Goal: Task Accomplishment & Management: Use online tool/utility

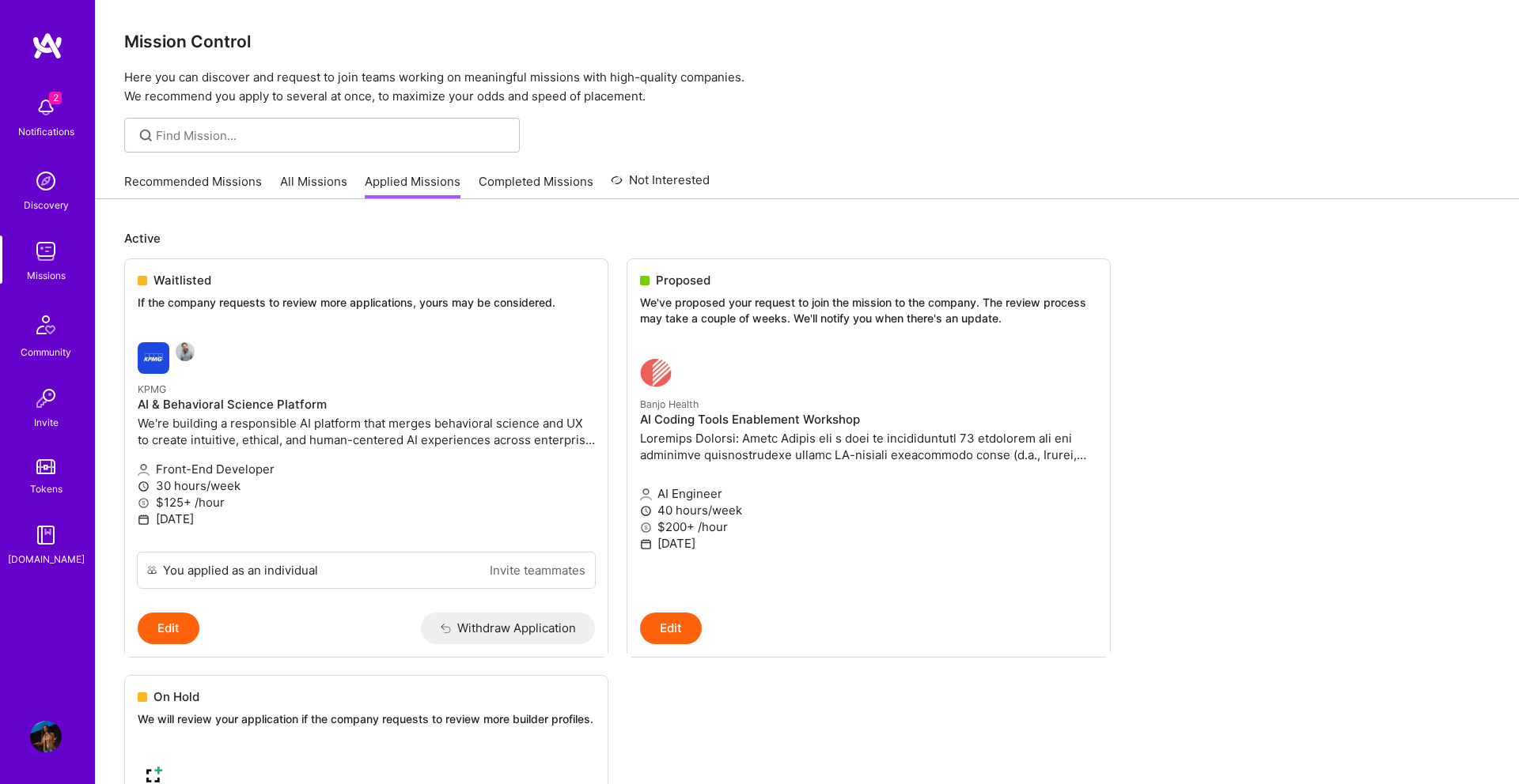
click at [64, 120] on div "2 Notifications Discovery Missions Community Invite Tokens [DOMAIN_NAME]" at bounding box center [47, 328] width 95 height 479
click at [294, 189] on link "All Missions" at bounding box center [314, 186] width 67 height 26
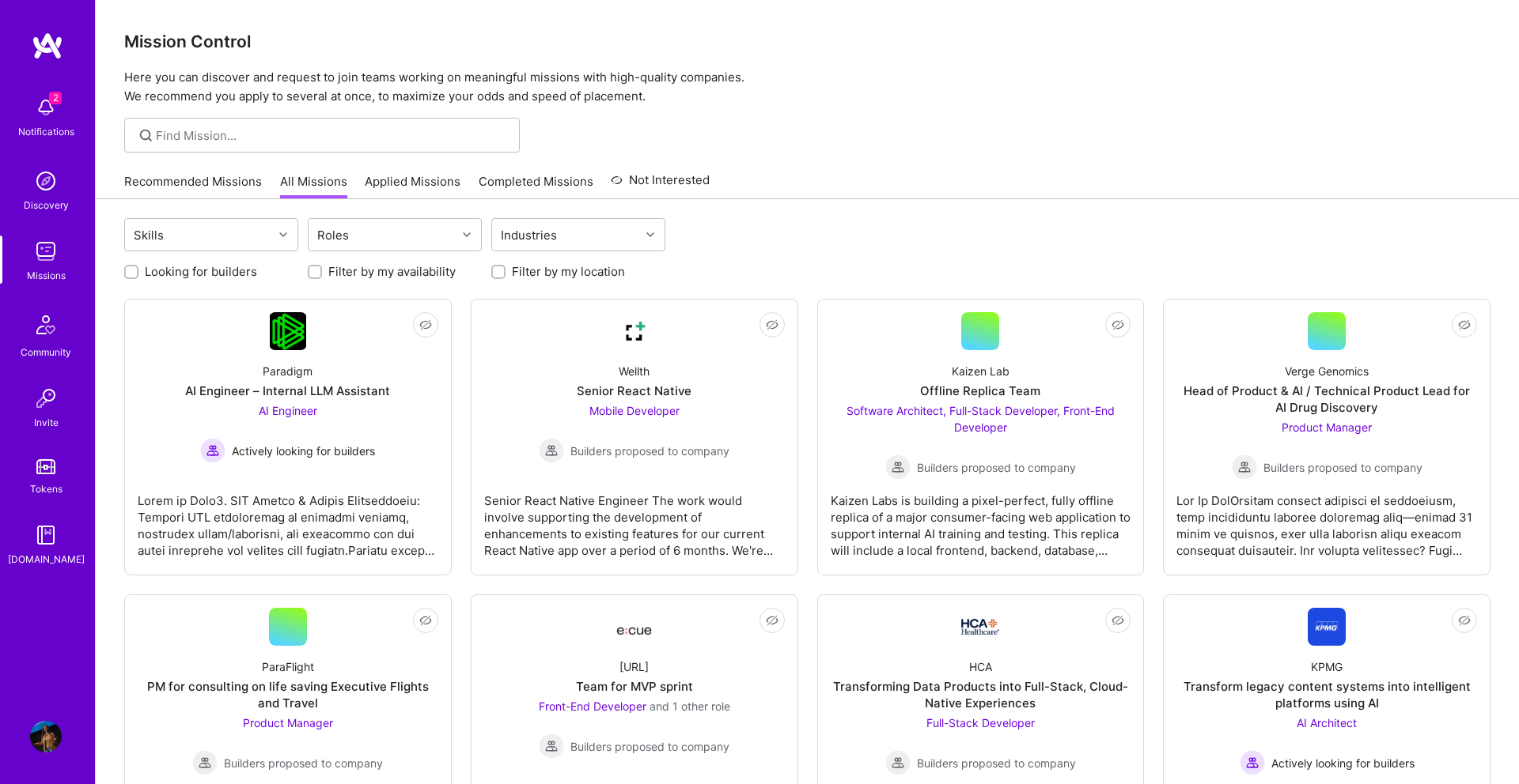
click at [188, 276] on label "Looking for builders" at bounding box center [201, 272] width 112 height 17
click at [138, 276] on input "Looking for builders" at bounding box center [133, 273] width 11 height 11
checkbox input "true"
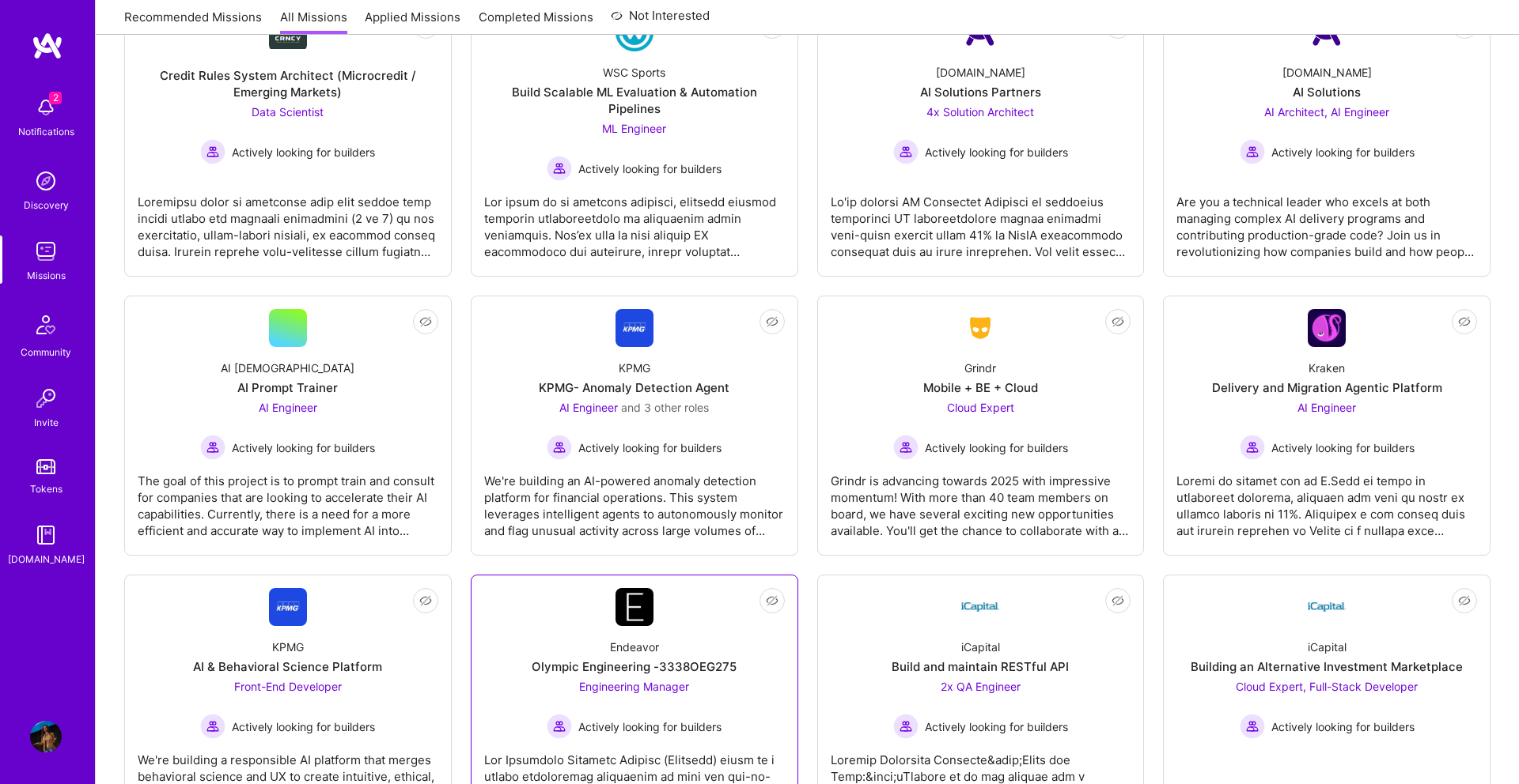
scroll to position [1052, 0]
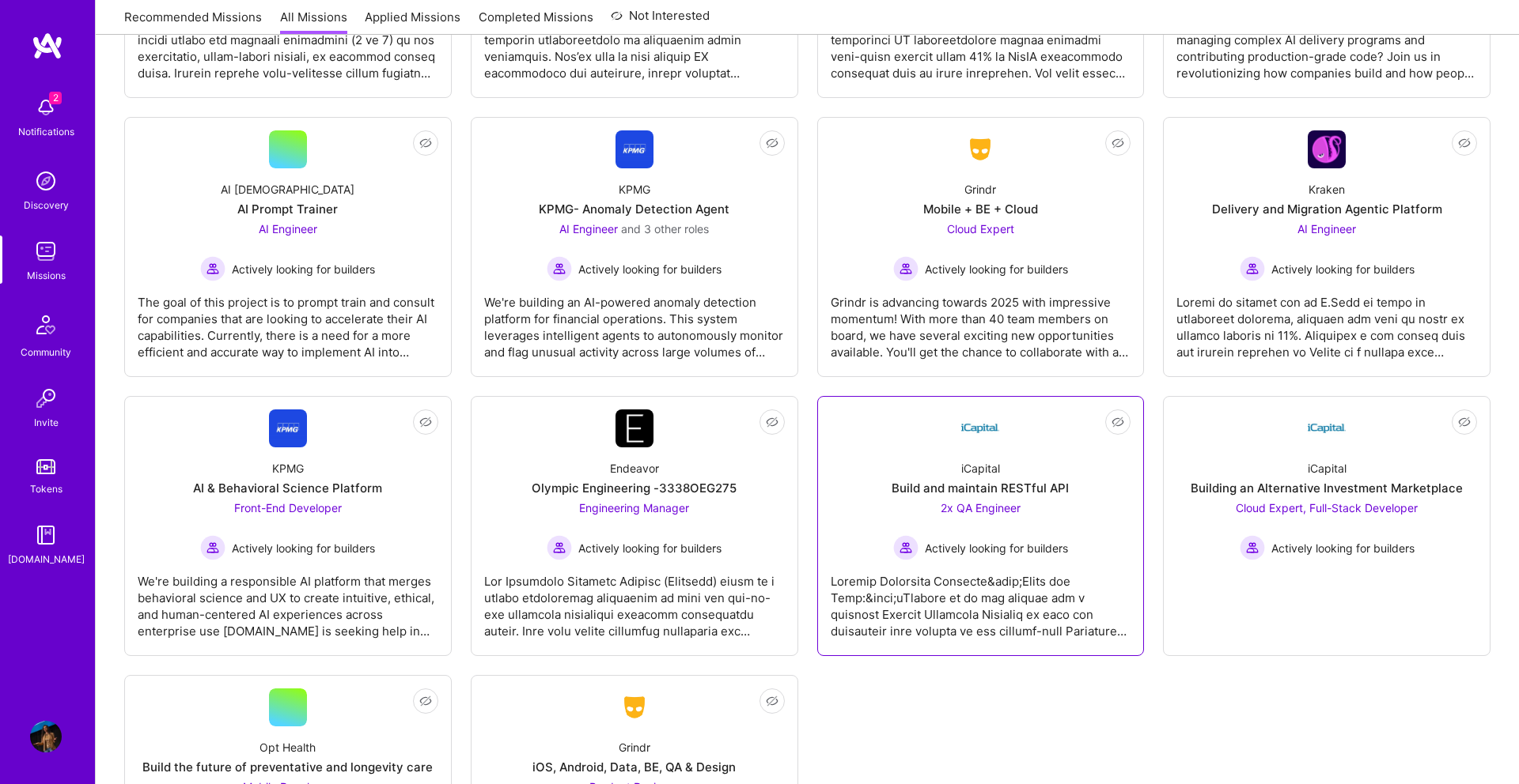
click at [947, 454] on div "iCapital Build and maintain RESTful API 2x QA Engineer Actively looking for bui…" at bounding box center [981, 504] width 300 height 113
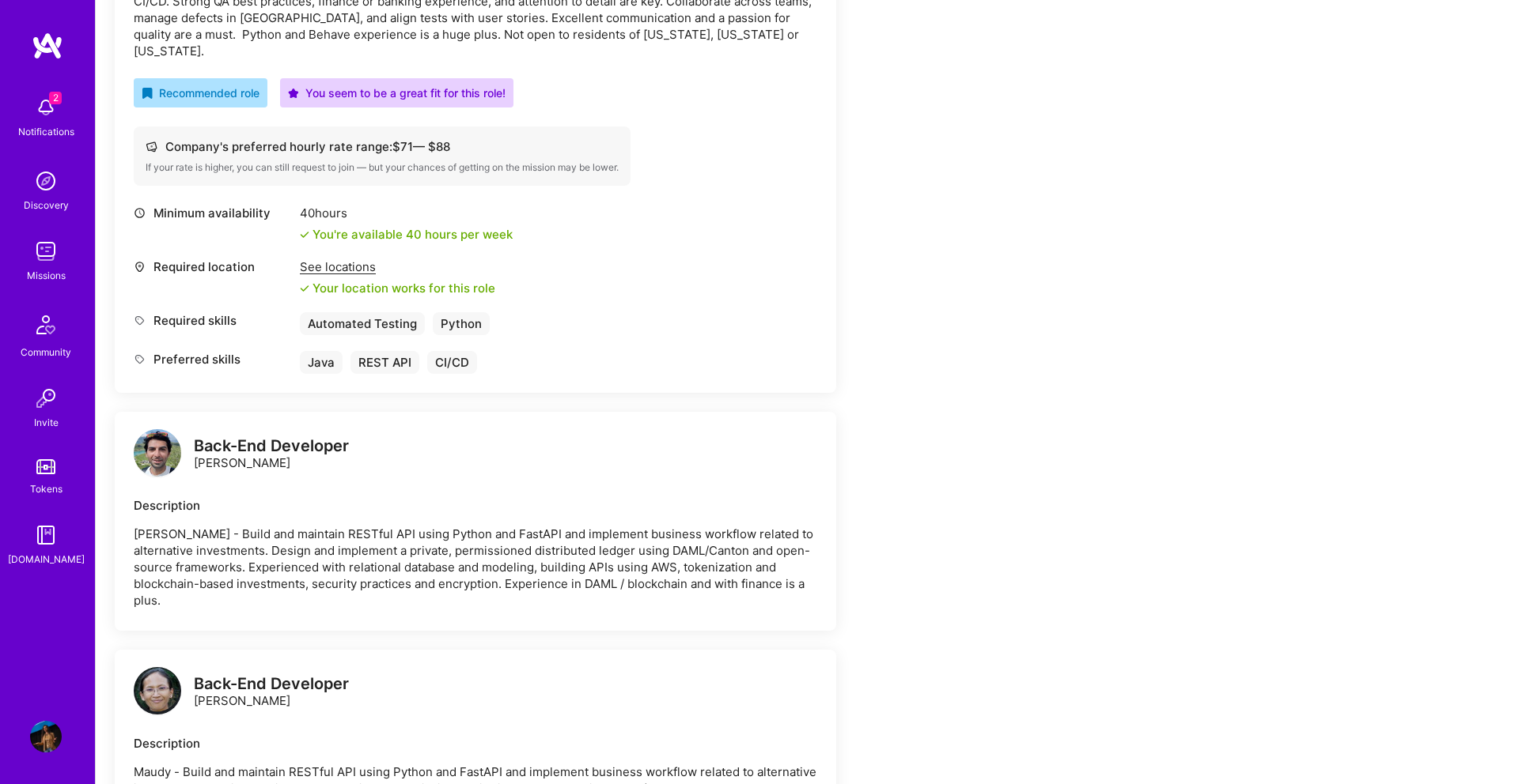
scroll to position [861, 0]
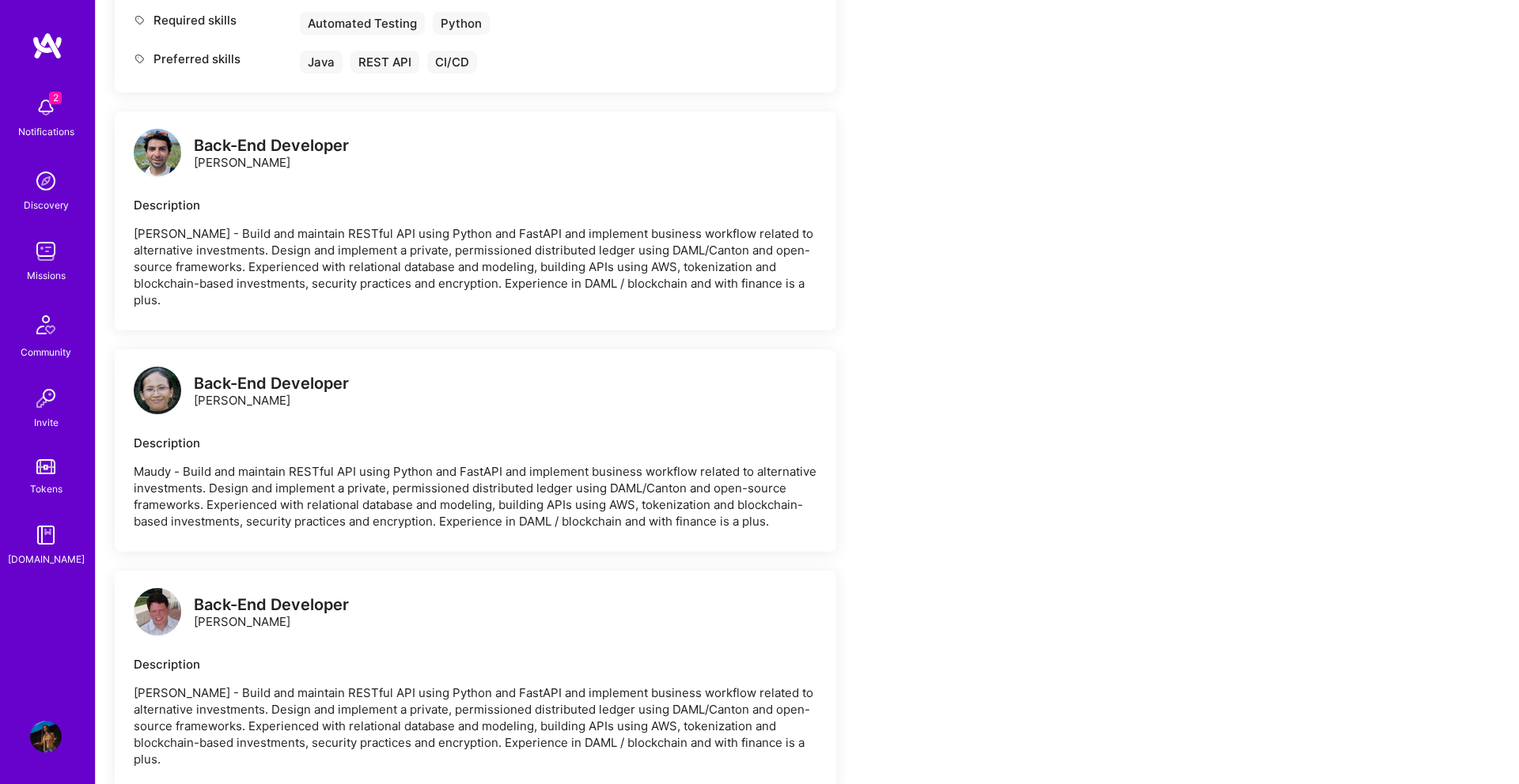
click at [48, 264] on img at bounding box center [46, 252] width 32 height 32
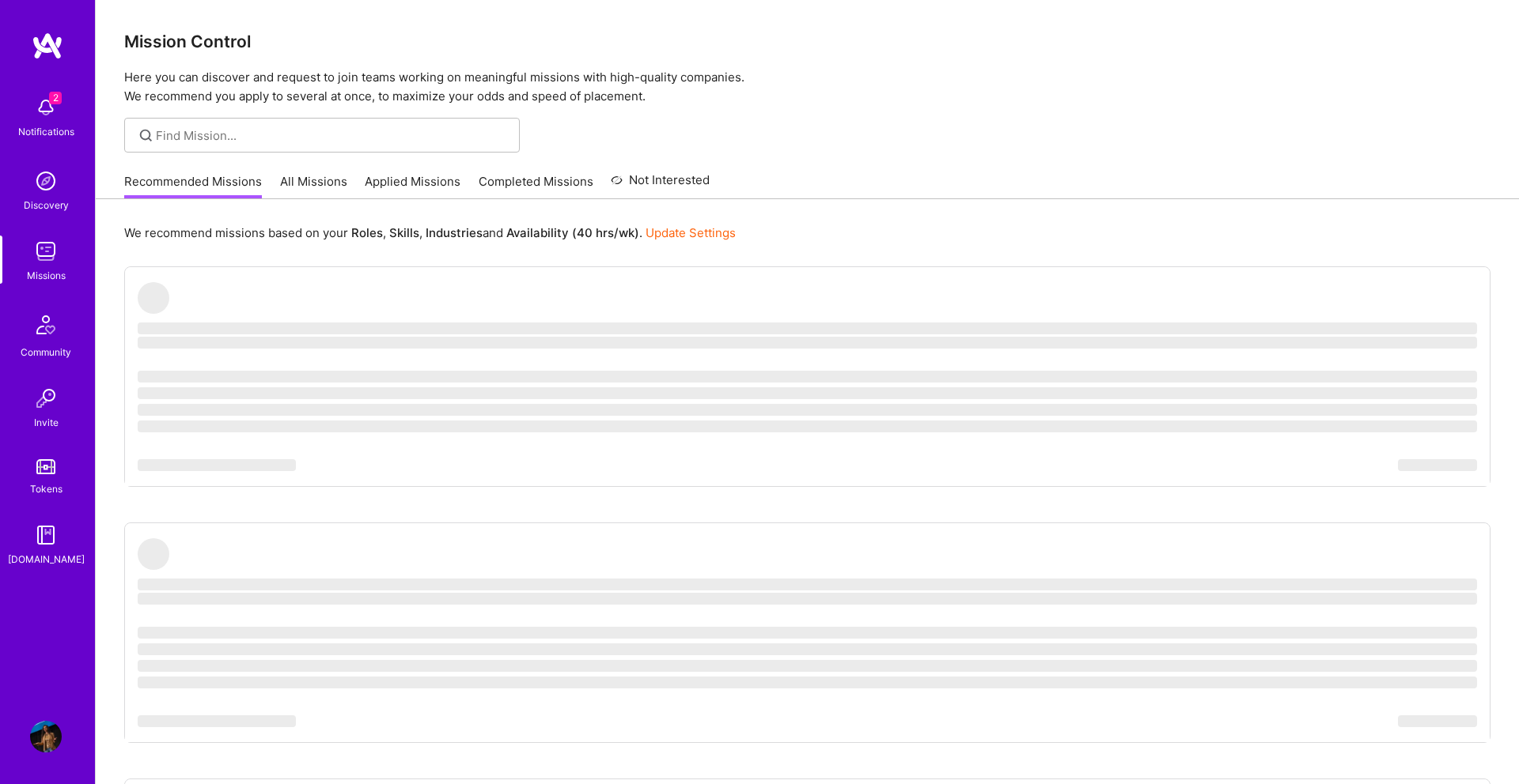
click at [429, 172] on div "Recommended Missions All Missions Applied Missions Completed Missions Not Inter…" at bounding box center [417, 181] width 585 height 34
